Goal: Task Accomplishment & Management: Complete application form

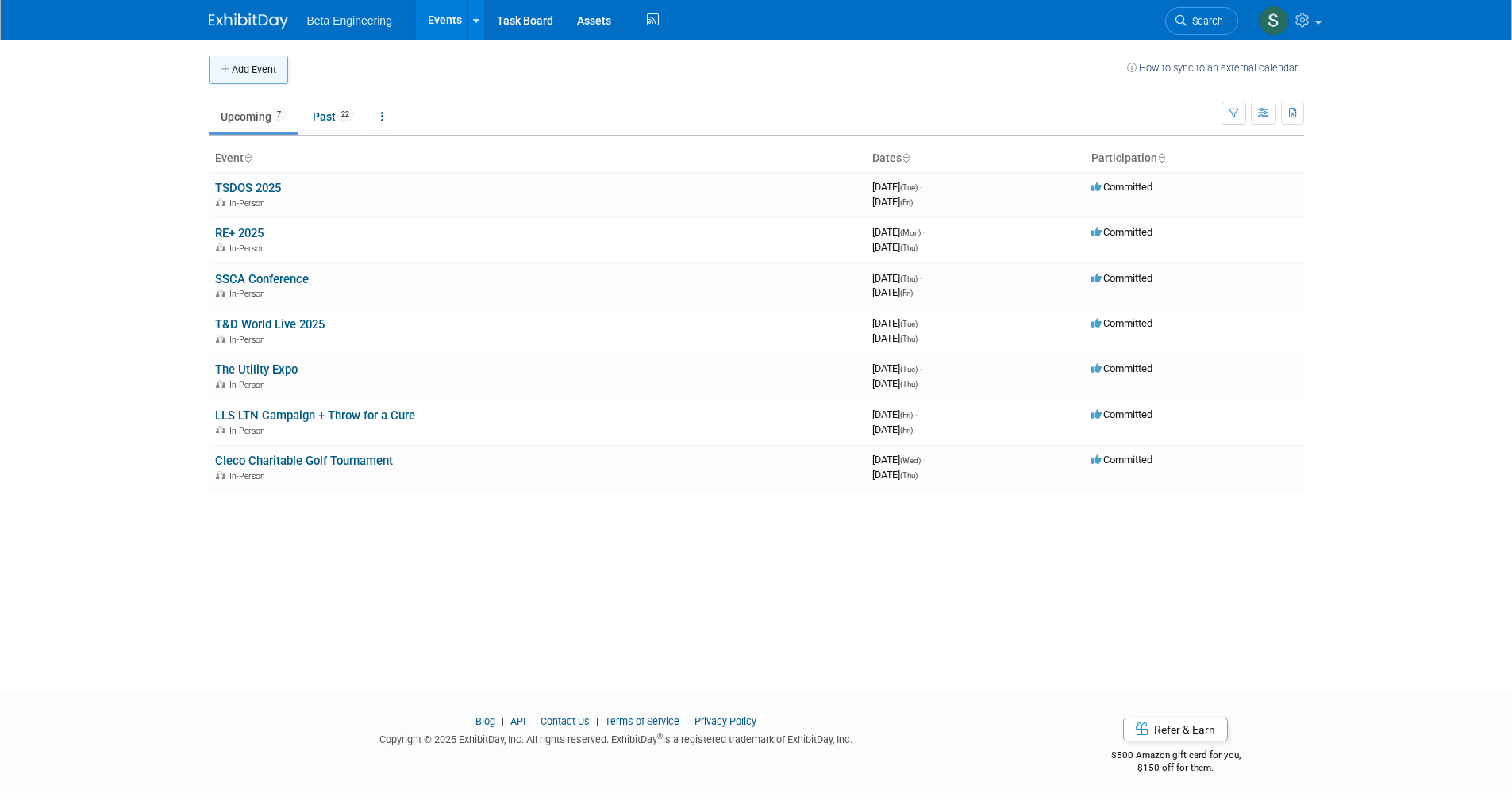
click at [221, 67] on icon "button" at bounding box center [226, 70] width 11 height 10
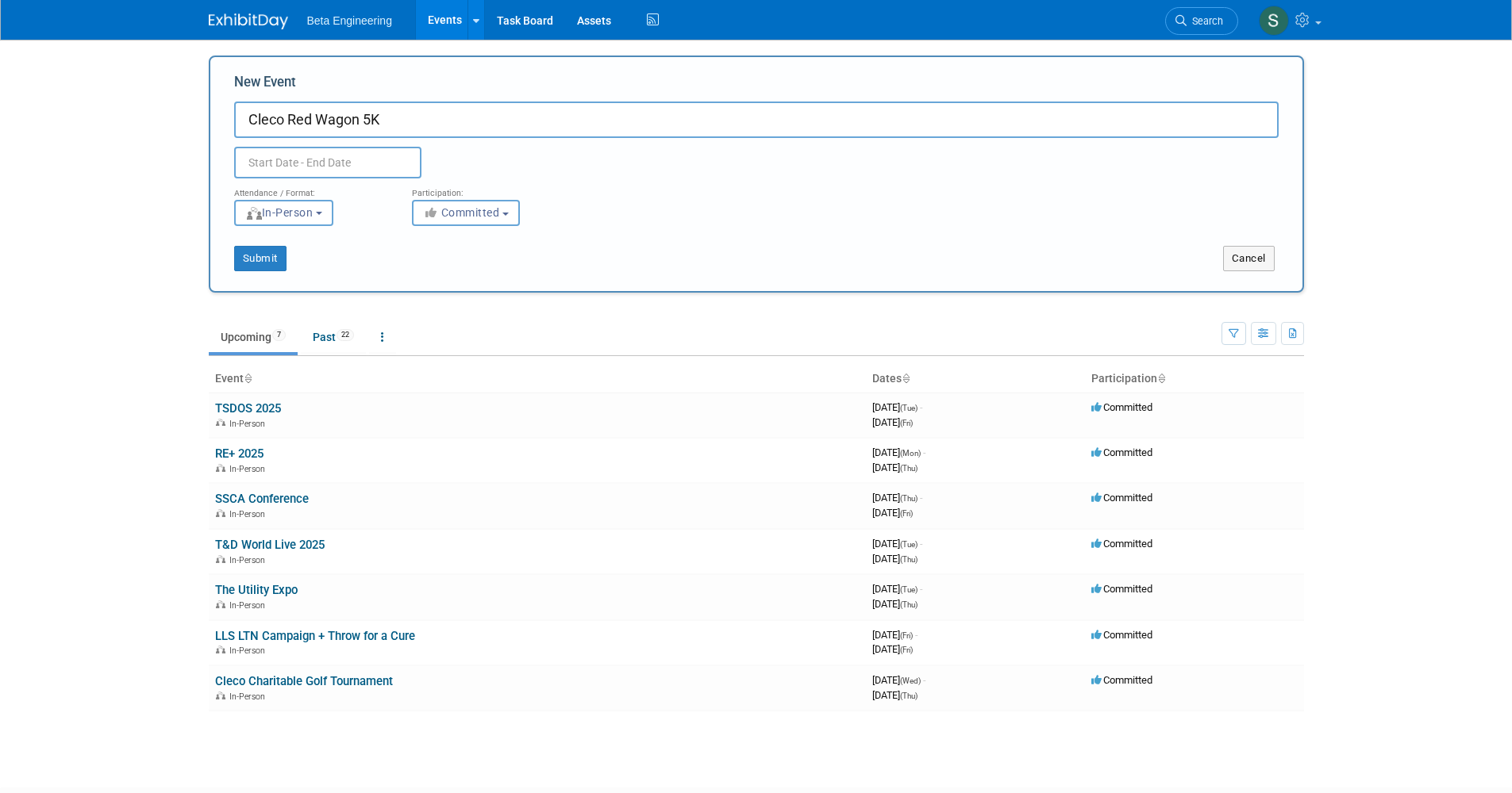
type input "Cleco Red Wagon 5K"
click at [290, 149] on input "text" at bounding box center [328, 163] width 188 height 32
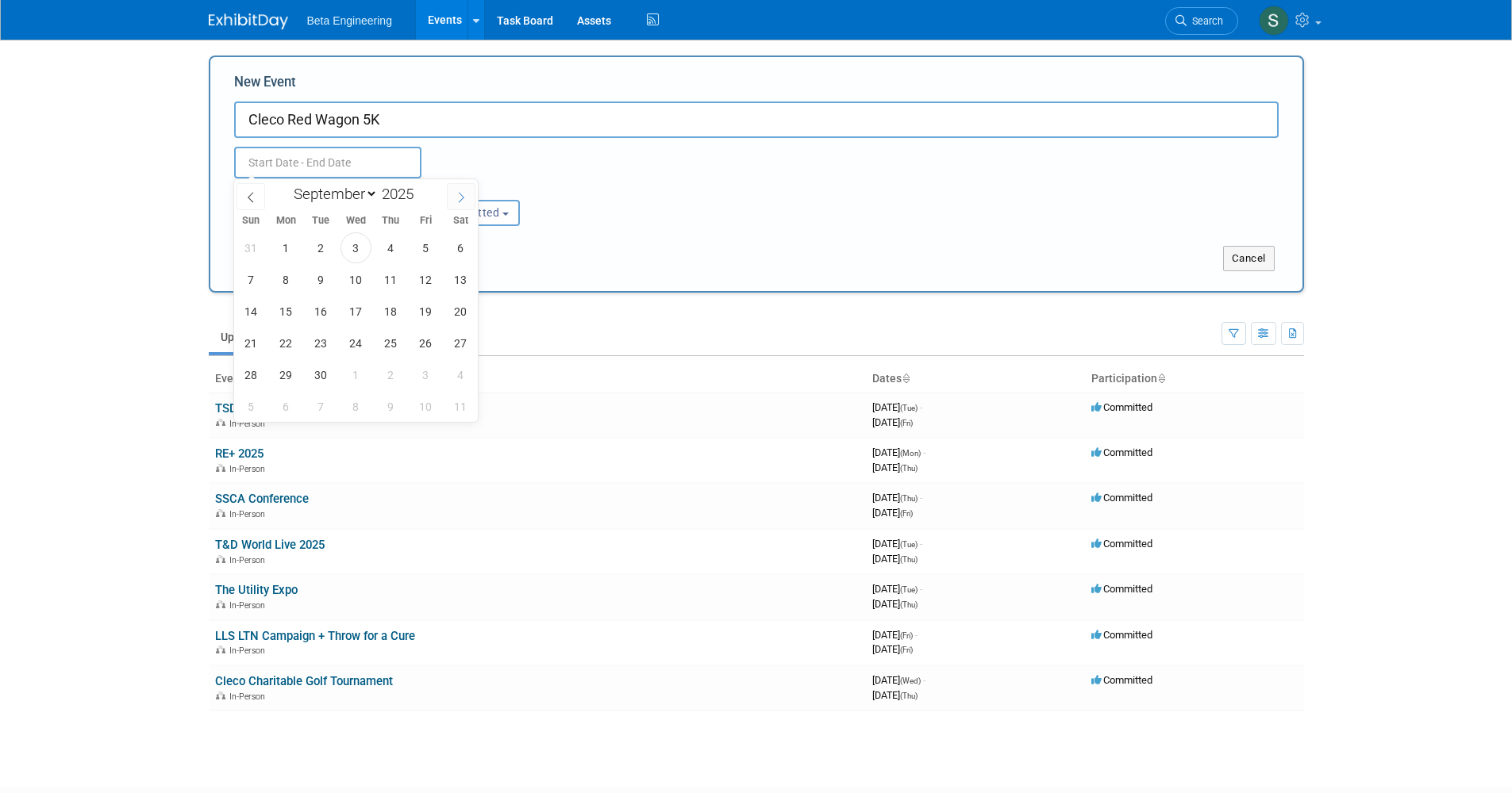
click at [449, 193] on span at bounding box center [460, 196] width 28 height 27
select select "9"
click at [457, 241] on span "4" at bounding box center [460, 248] width 31 height 31
type input "[DATE] to [DATE]"
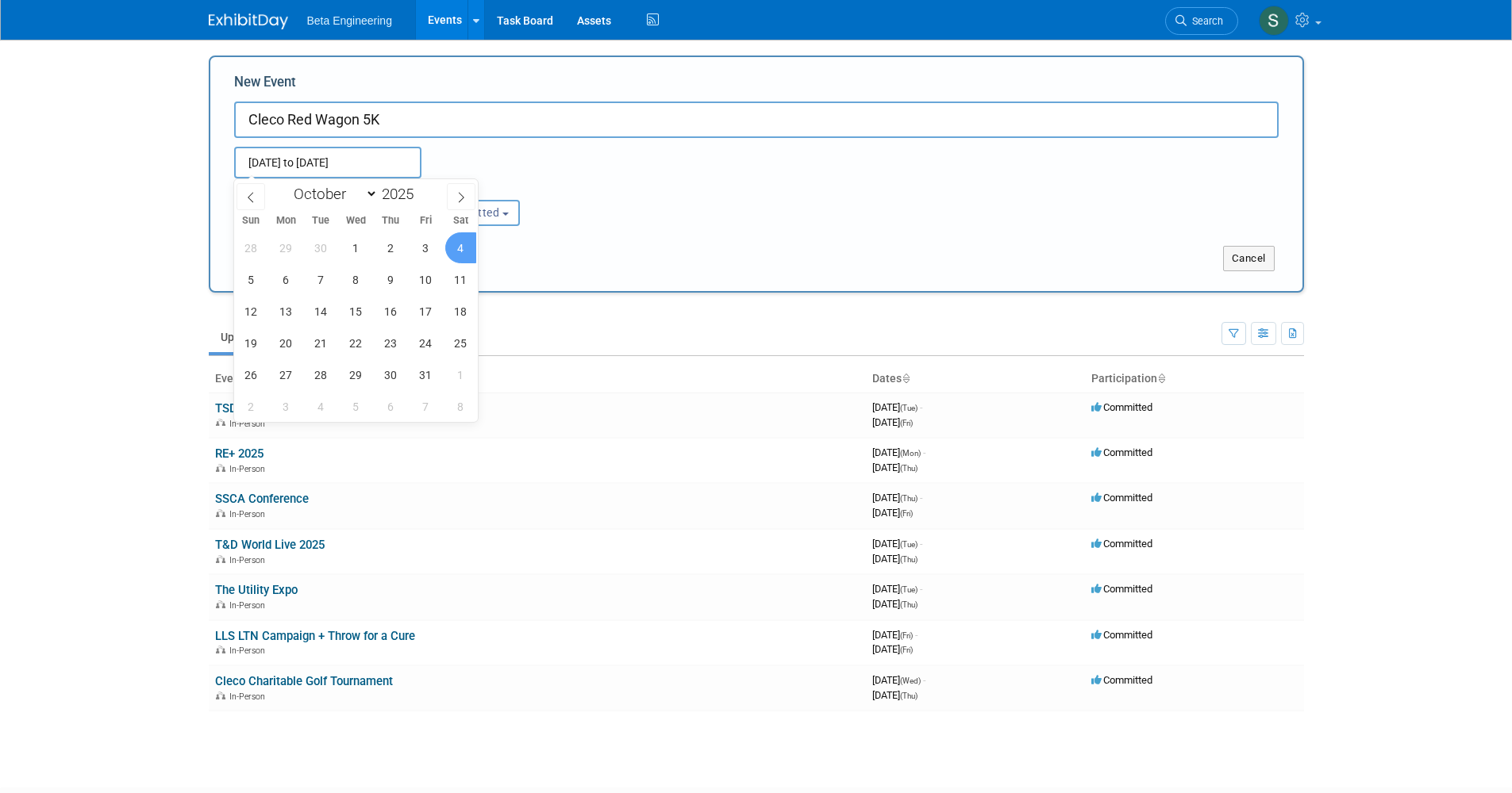
click at [572, 236] on div "Submit Cancel" at bounding box center [756, 248] width 1068 height 45
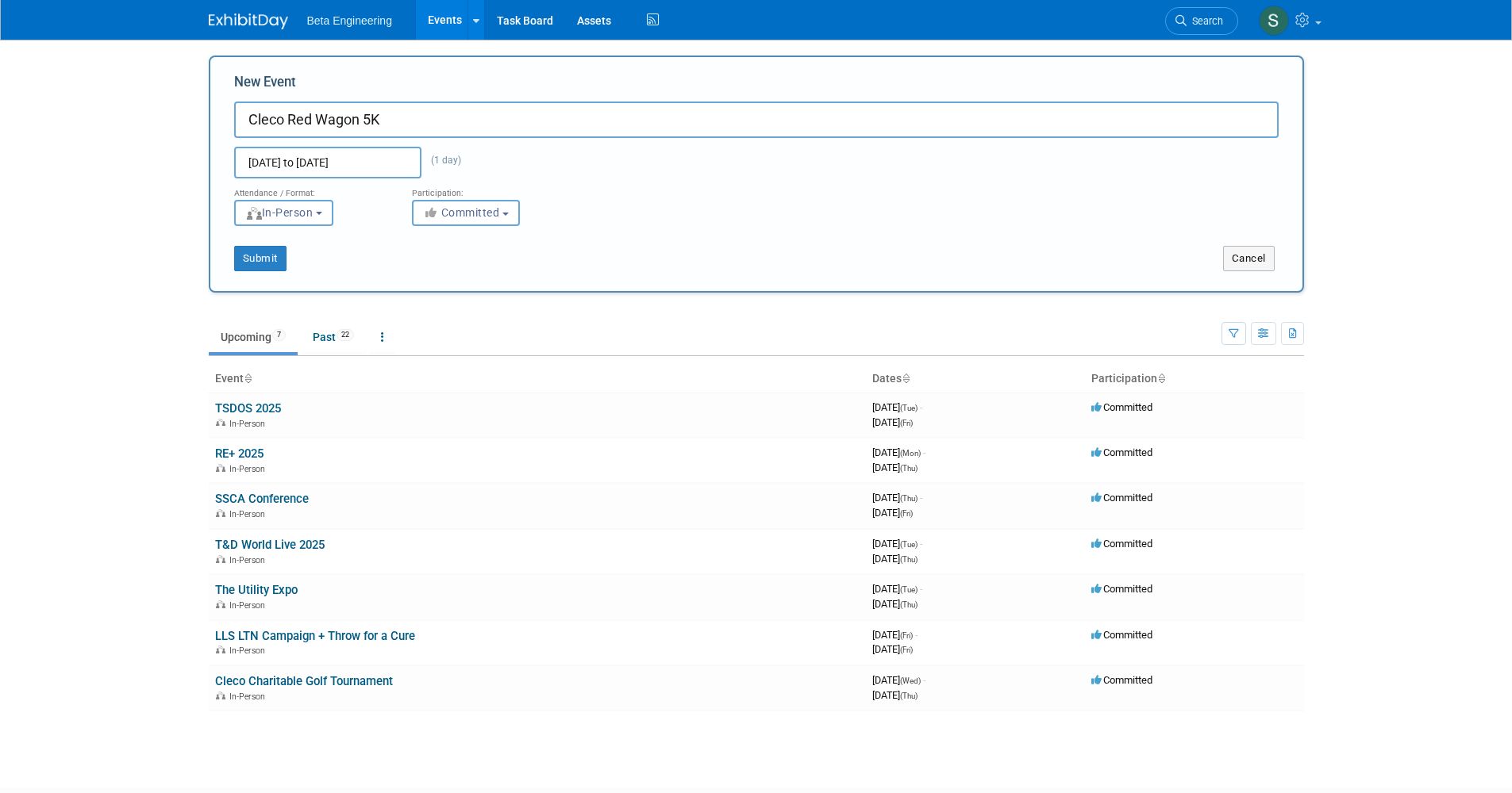
click at [268, 254] on button "Submit" at bounding box center [260, 259] width 52 height 26
type input "Cleco Red Wagon 5K"
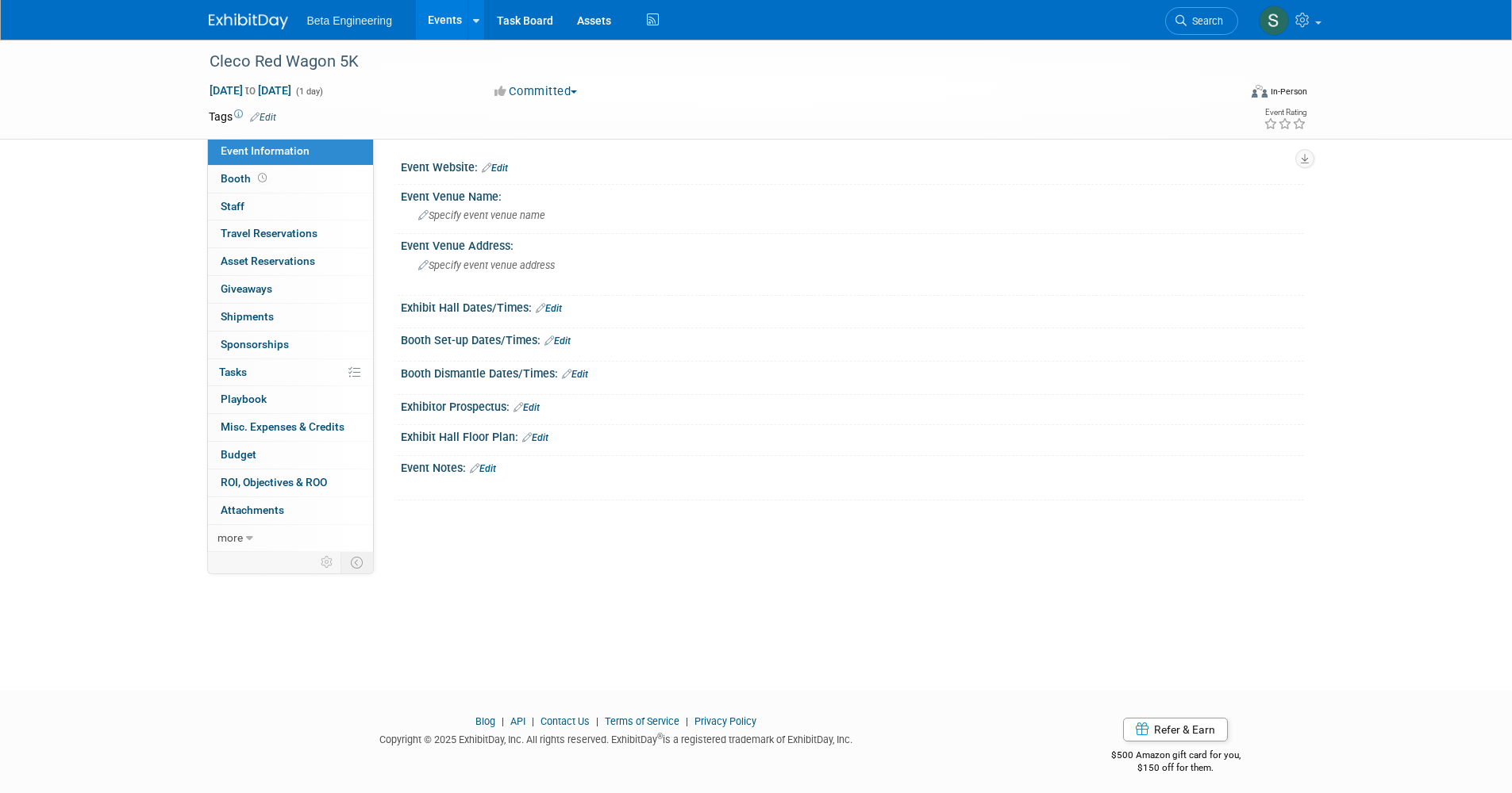
click at [259, 30] on div "Beta Engineering Events Add Event Bulk Upload Events Shareable Event Boards Rec…" at bounding box center [756, 19] width 1095 height 40
click at [261, 23] on img at bounding box center [248, 21] width 79 height 16
